Goal: Navigation & Orientation: Find specific page/section

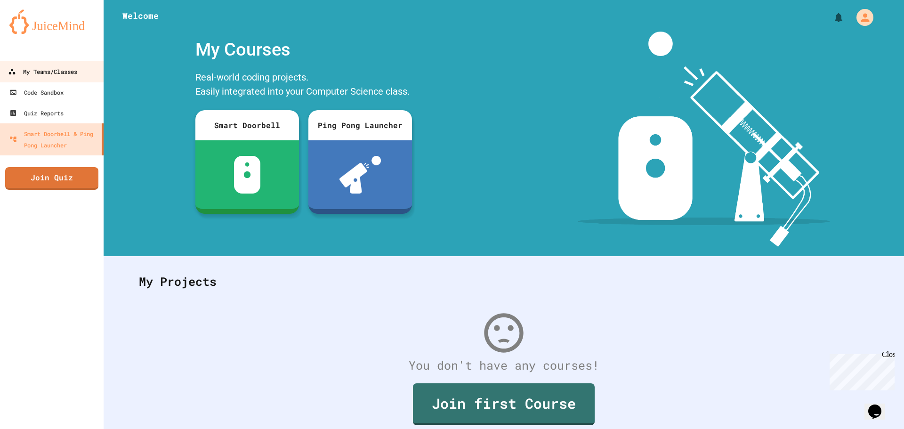
click at [49, 73] on div "My Teams/Classes" at bounding box center [42, 72] width 69 height 12
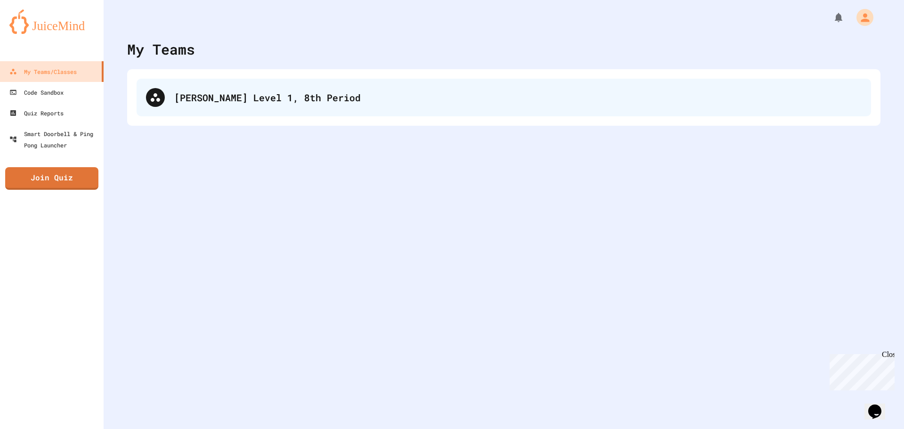
click at [321, 98] on div "[PERSON_NAME] Level 1, 8th Period" at bounding box center [518, 97] width 688 height 14
